Goal: Check status: Check status

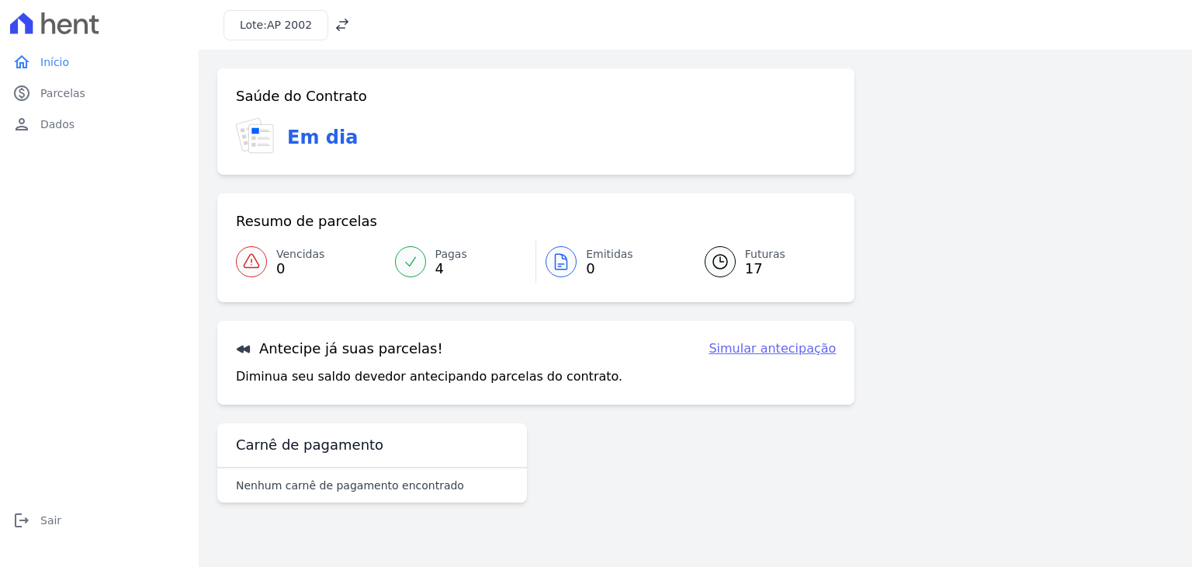
click at [572, 255] on div at bounding box center [561, 261] width 31 height 31
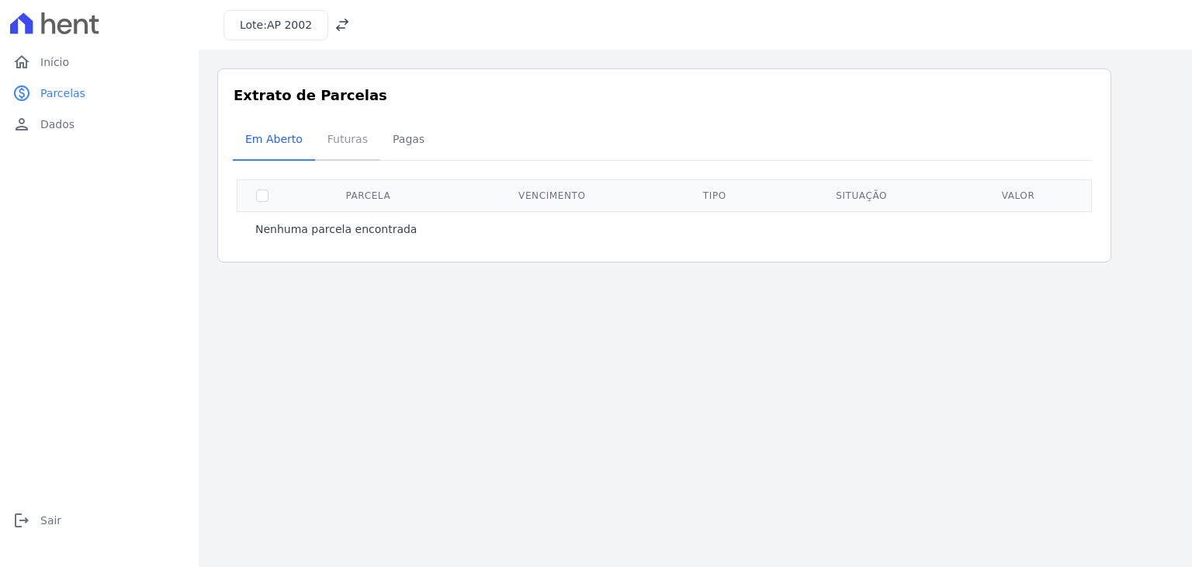
click at [338, 137] on span "Futuras" at bounding box center [347, 138] width 59 height 31
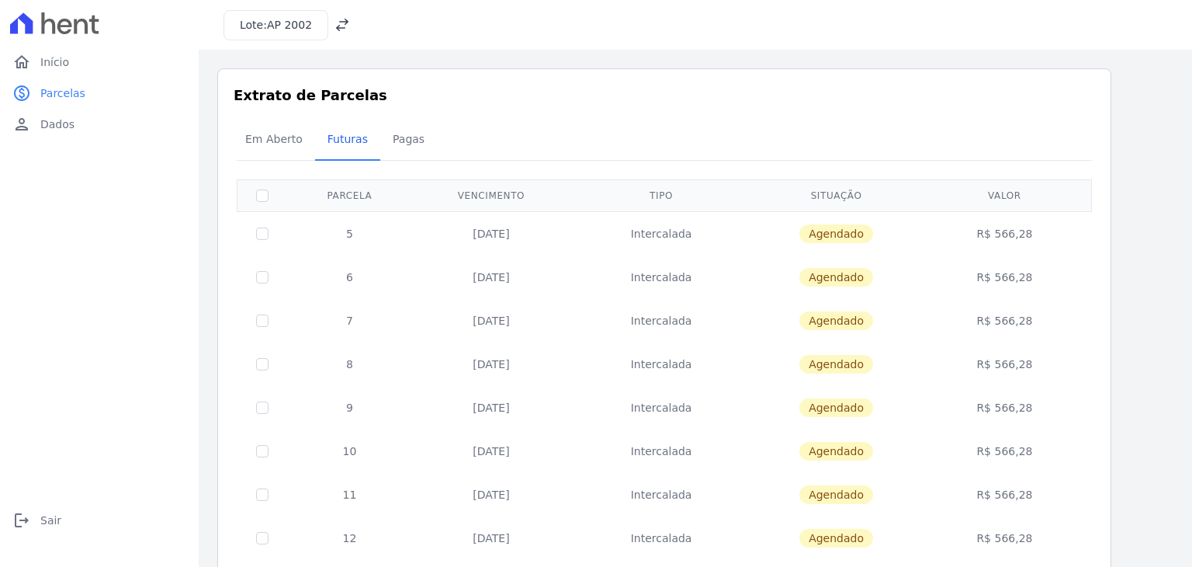
click at [526, 238] on td "[DATE]" at bounding box center [491, 233] width 158 height 44
click at [890, 237] on td "Agendado" at bounding box center [836, 233] width 168 height 44
click at [817, 228] on span "Agendado" at bounding box center [837, 233] width 74 height 19
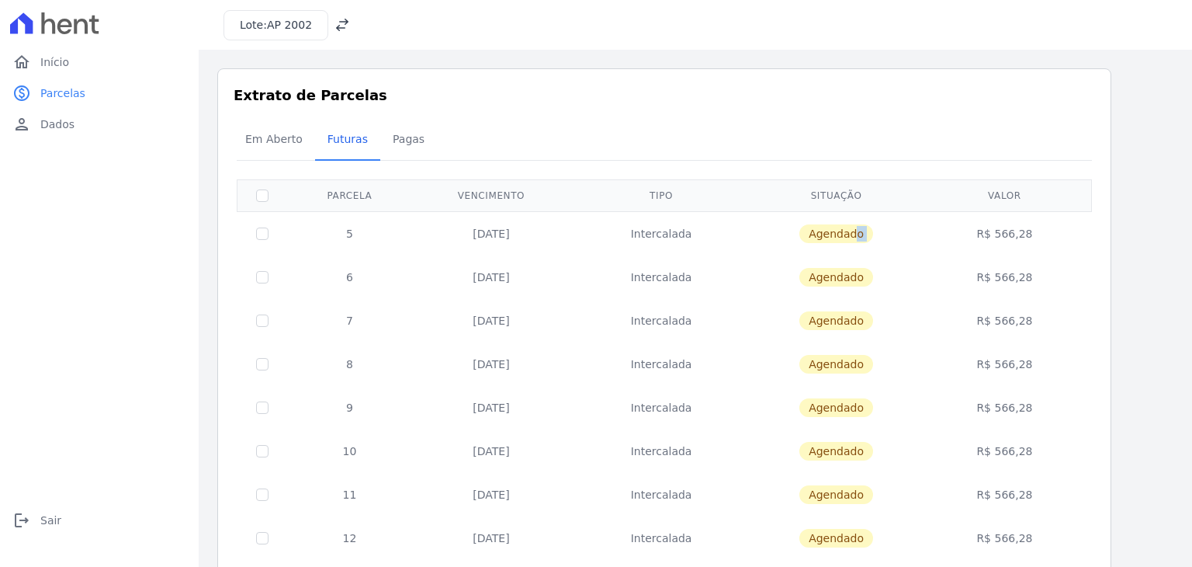
click at [817, 228] on span "Agendado" at bounding box center [837, 233] width 74 height 19
click at [835, 229] on span "Agendado" at bounding box center [837, 233] width 74 height 19
click at [835, 231] on span "Agendado" at bounding box center [837, 233] width 74 height 19
click at [79, 133] on link "person Dados" at bounding box center [99, 124] width 186 height 31
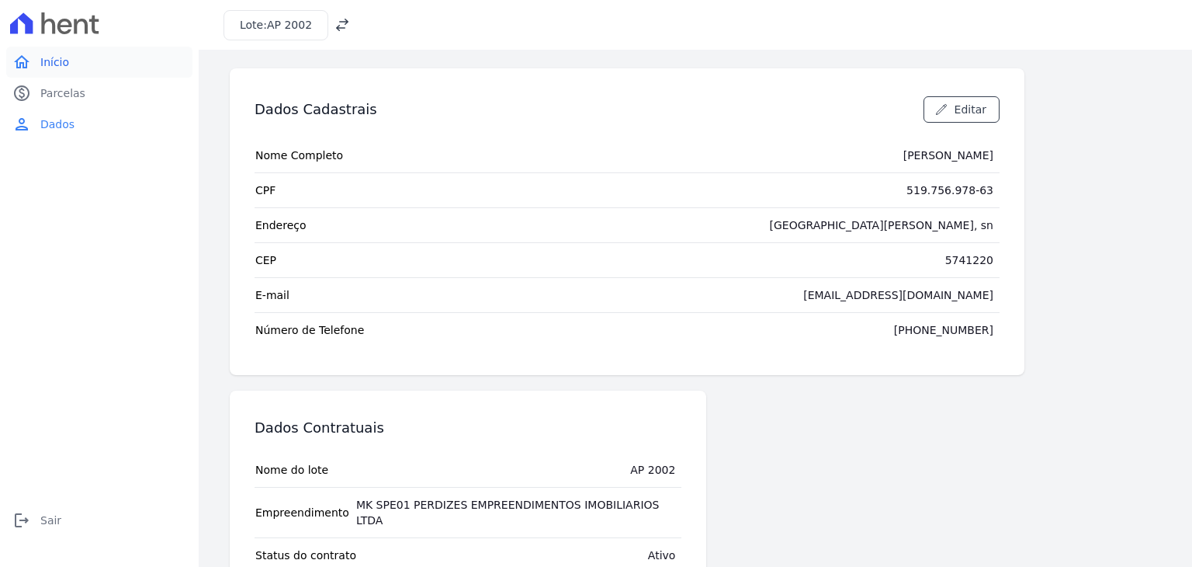
click at [56, 65] on span "Início" at bounding box center [54, 62] width 29 height 16
